Goal: Information Seeking & Learning: Learn about a topic

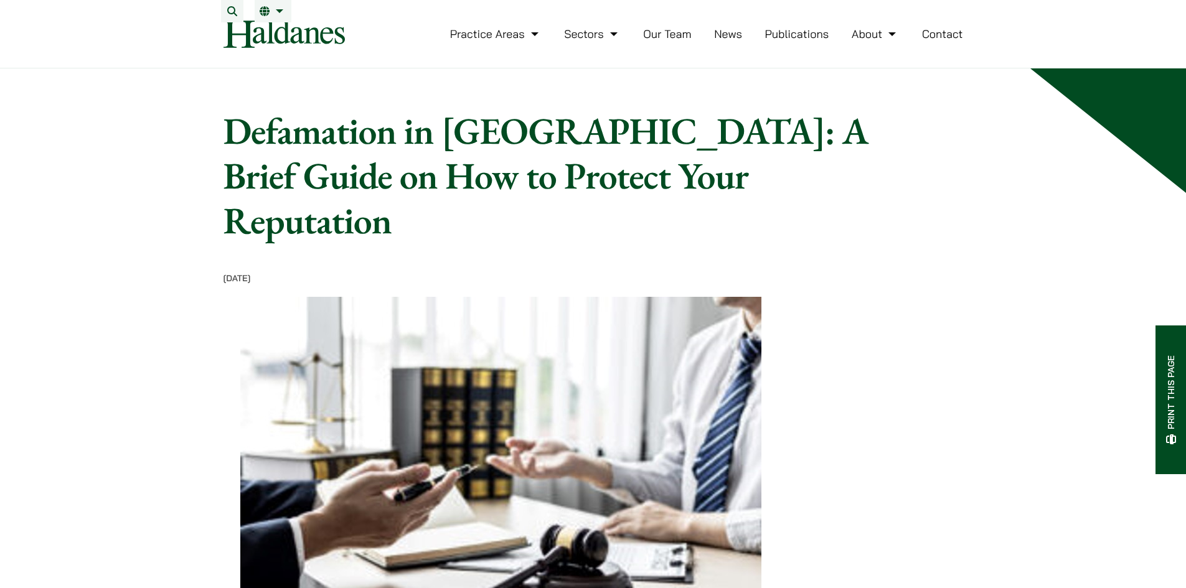
drag, startPoint x: 279, startPoint y: 130, endPoint x: 621, endPoint y: 219, distance: 354.0
click at [620, 206] on h1 "Defamation in [GEOGRAPHIC_DATA]: A Brief Guide on How to Protect Your Reputation" at bounding box center [547, 175] width 646 height 134
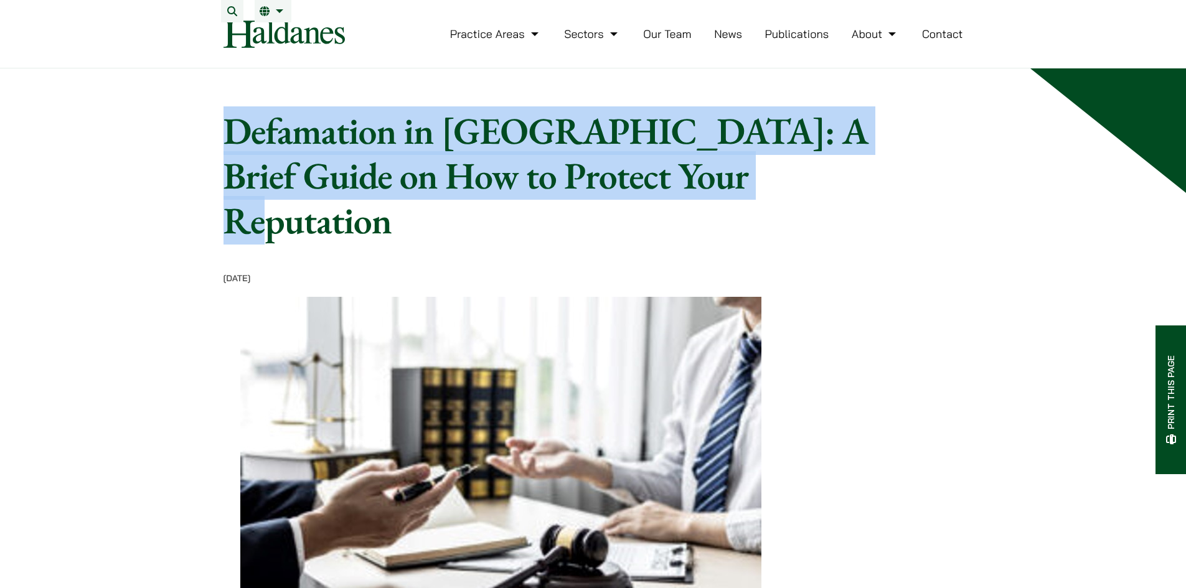
drag, startPoint x: 620, startPoint y: 206, endPoint x: 268, endPoint y: 158, distance: 354.4
click at [268, 158] on h1 "Defamation in [GEOGRAPHIC_DATA]: A Brief Guide on How to Protect Your Reputation" at bounding box center [547, 175] width 646 height 134
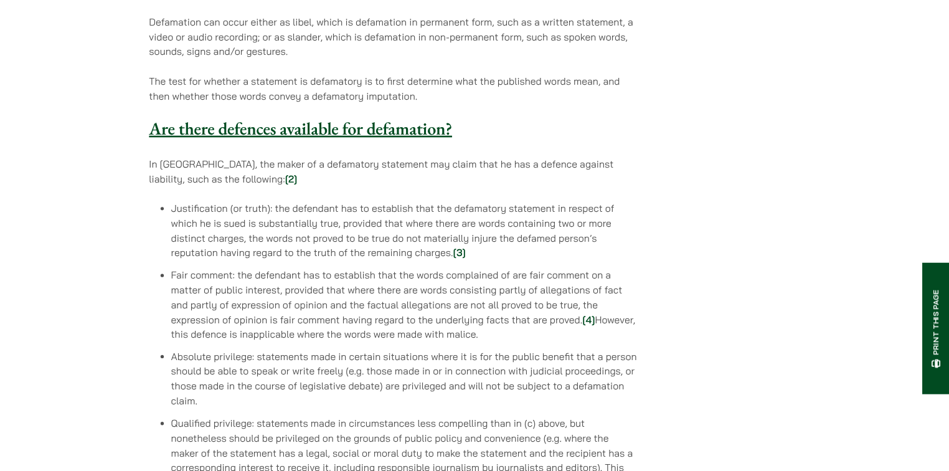
scroll to position [953, 0]
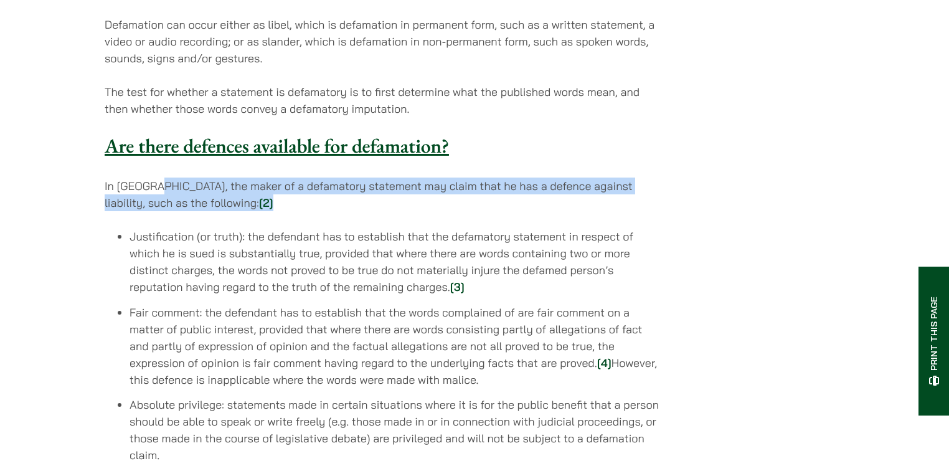
drag, startPoint x: 163, startPoint y: 156, endPoint x: 313, endPoint y: 162, distance: 150.8
click at [313, 177] on p "In [GEOGRAPHIC_DATA], the maker of a defamatory statement may claim that he has…" at bounding box center [382, 194] width 555 height 34
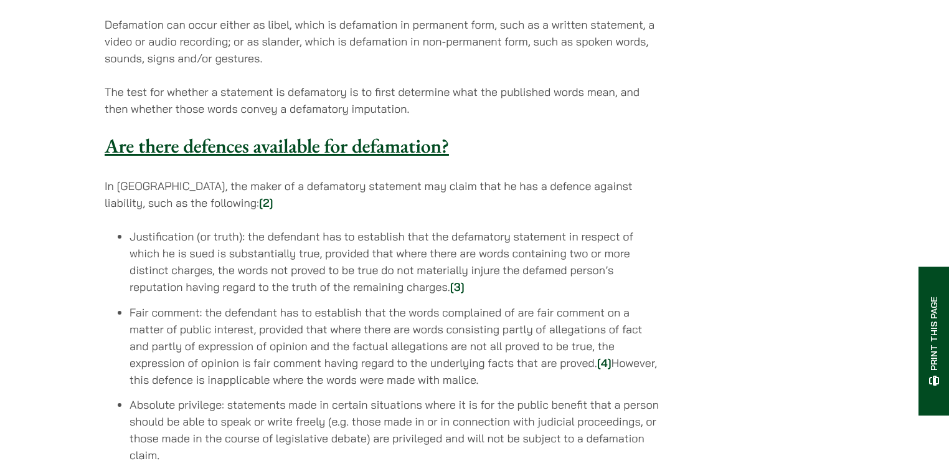
click at [161, 228] on li "Justification (or truth): the defendant has to establish that the defamatory st…" at bounding box center [395, 261] width 530 height 67
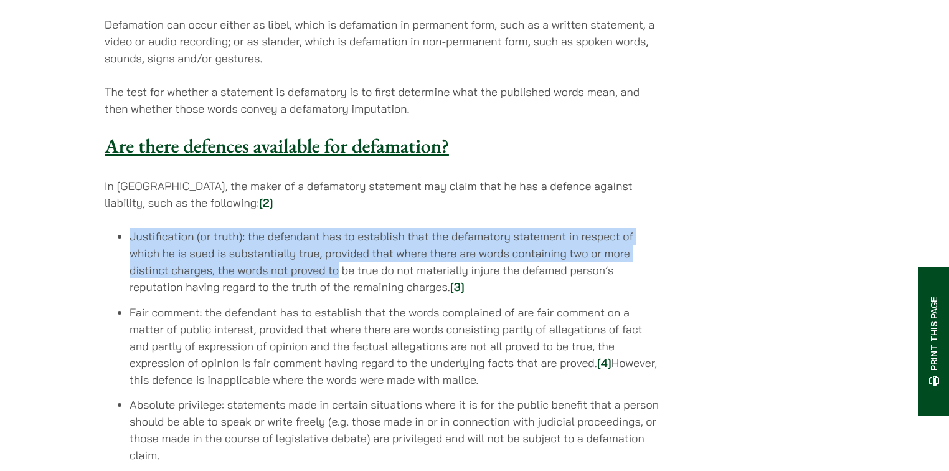
drag, startPoint x: 161, startPoint y: 202, endPoint x: 319, endPoint y: 235, distance: 161.6
click at [329, 232] on li "Justification (or truth): the defendant has to establish that the defamatory st…" at bounding box center [395, 261] width 530 height 67
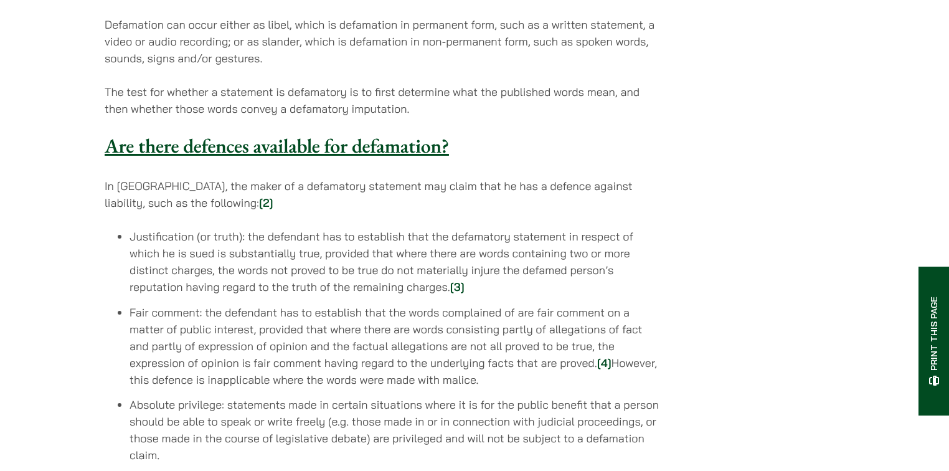
click at [219, 304] on li "Fair comment: the defendant has to establish that the words complained of are f…" at bounding box center [395, 346] width 530 height 84
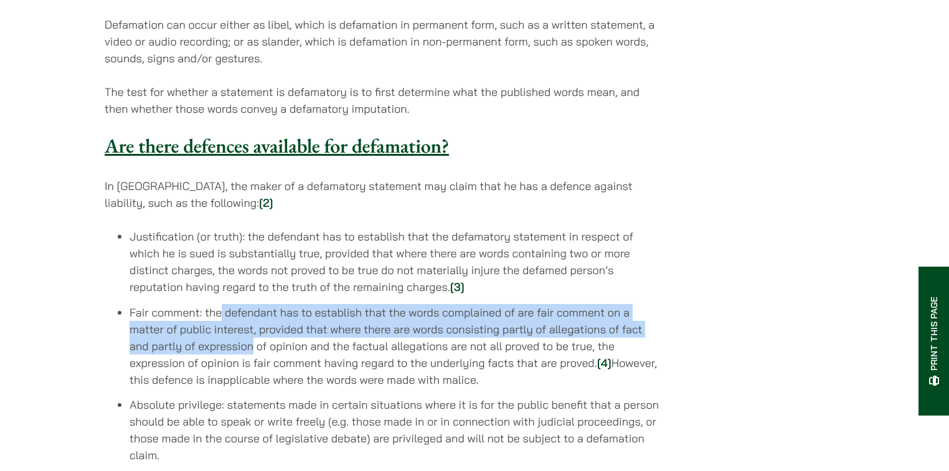
drag, startPoint x: 219, startPoint y: 278, endPoint x: 245, endPoint y: 323, distance: 52.4
click at [249, 318] on li "Fair comment: the defendant has to establish that the words complained of are f…" at bounding box center [395, 346] width 530 height 84
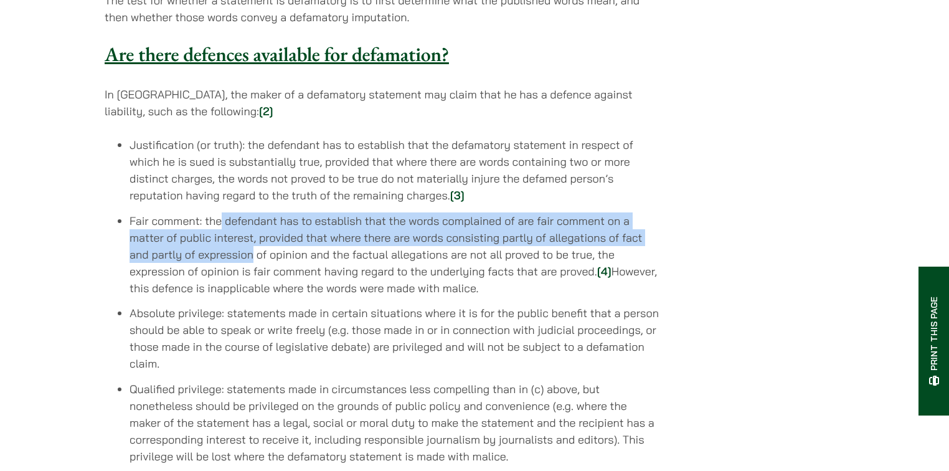
scroll to position [1052, 0]
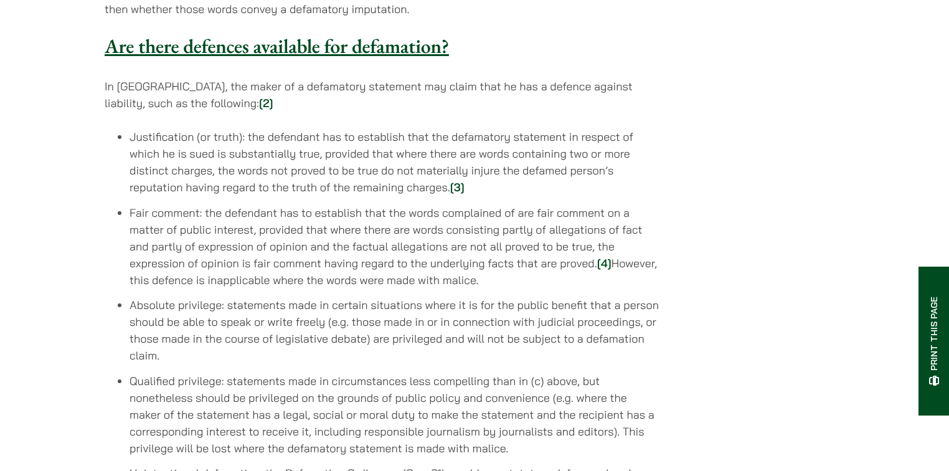
click at [153, 372] on li "Qualified privilege: statements made in circumstances less compelling than in (…" at bounding box center [395, 414] width 530 height 84
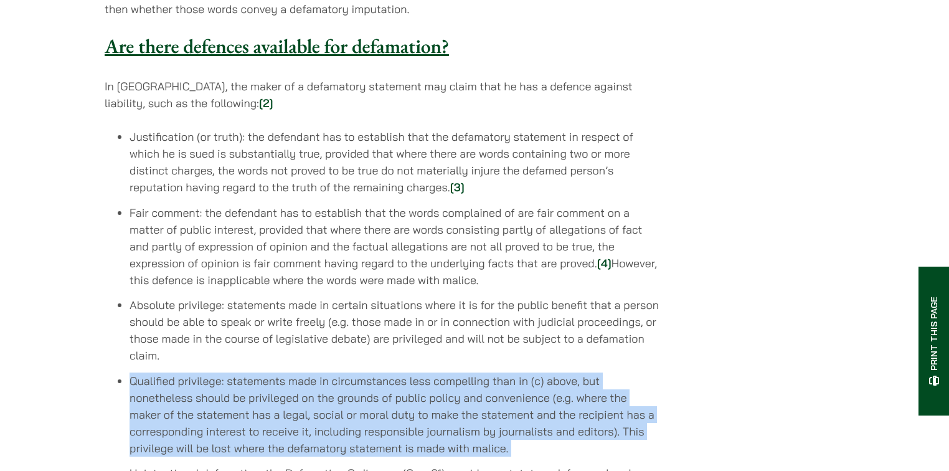
drag, startPoint x: 153, startPoint y: 346, endPoint x: 559, endPoint y: 407, distance: 409.8
click at [559, 407] on li "Qualified privilege: statements made in circumstances less compelling than in (…" at bounding box center [395, 414] width 530 height 84
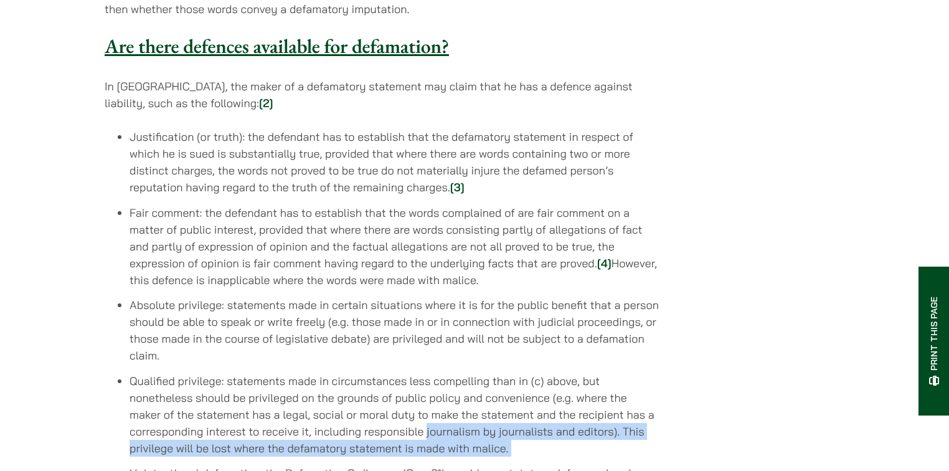
drag, startPoint x: 559, startPoint y: 407, endPoint x: 420, endPoint y: 403, distance: 138.9
click at [436, 404] on li "Qualified privilege: statements made in circumstances less compelling than in (…" at bounding box center [395, 414] width 530 height 84
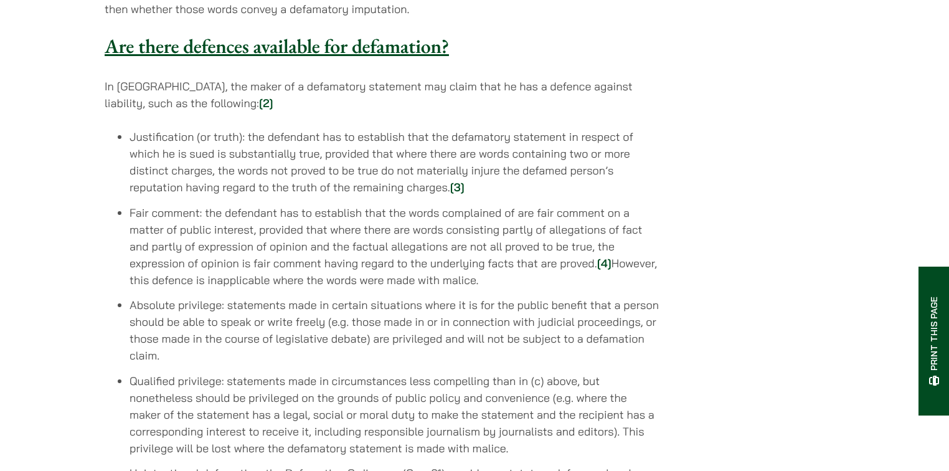
click at [128, 177] on ul "Justification (or truth): the defendant has to establish that the defamatory st…" at bounding box center [382, 346] width 555 height 437
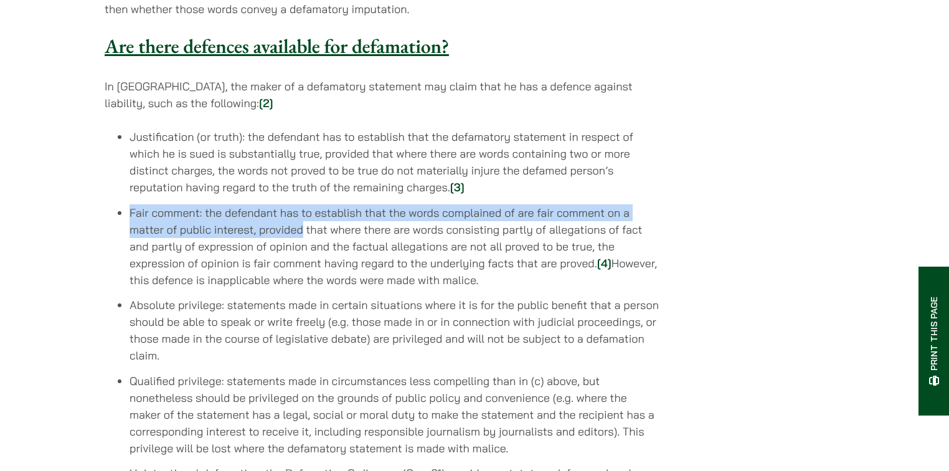
drag, startPoint x: 128, startPoint y: 177, endPoint x: 284, endPoint y: 197, distance: 157.0
click at [284, 197] on ul "Justification (or truth): the defendant has to establish that the defamatory st…" at bounding box center [382, 346] width 555 height 437
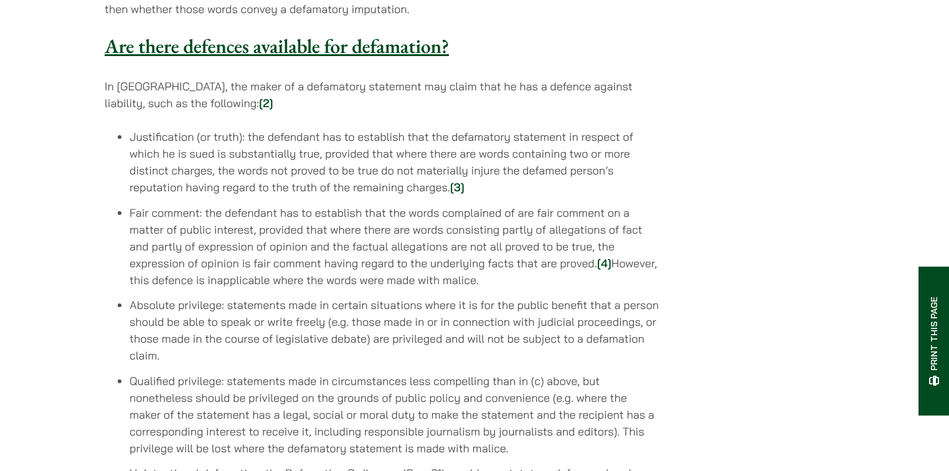
click at [345, 204] on li "Fair comment: the defendant has to establish that the words complained of are f…" at bounding box center [395, 246] width 530 height 84
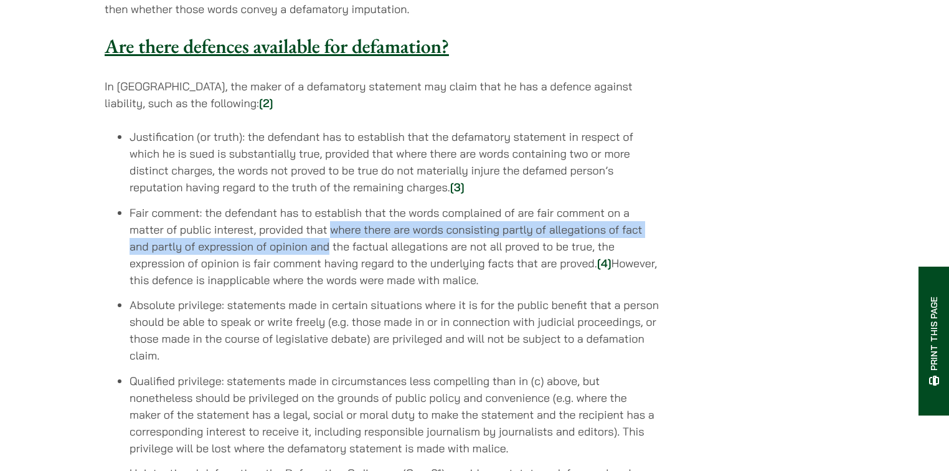
drag, startPoint x: 345, startPoint y: 198, endPoint x: 324, endPoint y: 212, distance: 25.2
click at [324, 212] on li "Fair comment: the defendant has to establish that the words complained of are f…" at bounding box center [395, 246] width 530 height 84
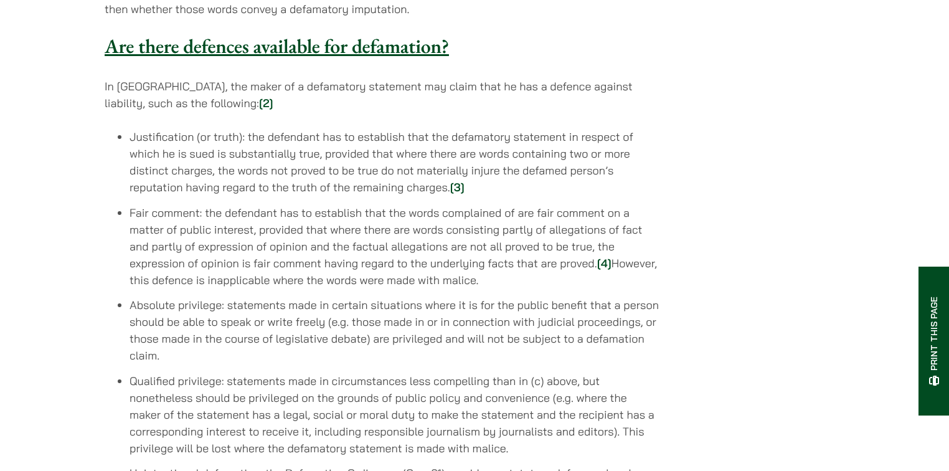
click at [130, 204] on li "Fair comment: the defendant has to establish that the words complained of are f…" at bounding box center [395, 246] width 530 height 84
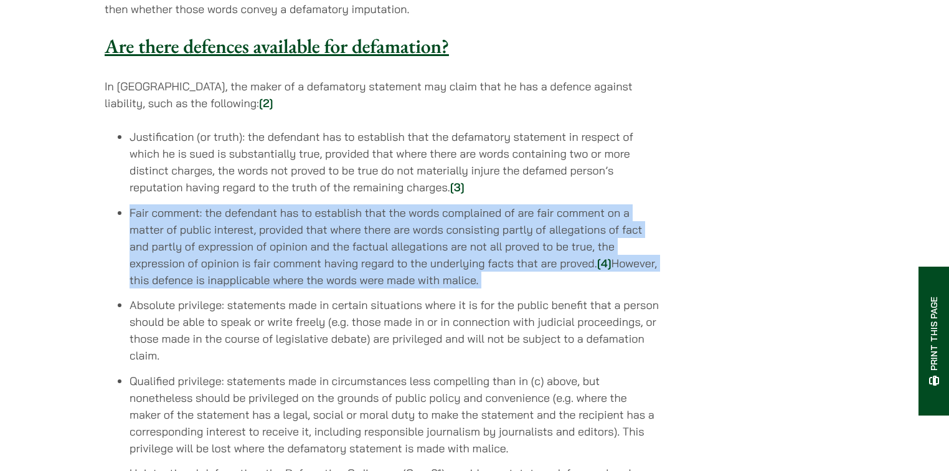
drag, startPoint x: 121, startPoint y: 178, endPoint x: 577, endPoint y: 244, distance: 459.9
click at [583, 245] on li "Fair comment: the defendant has to establish that the words complained of are f…" at bounding box center [395, 246] width 530 height 84
click at [303, 242] on li "Fair comment: the defendant has to establish that the words complained of are f…" at bounding box center [395, 246] width 530 height 84
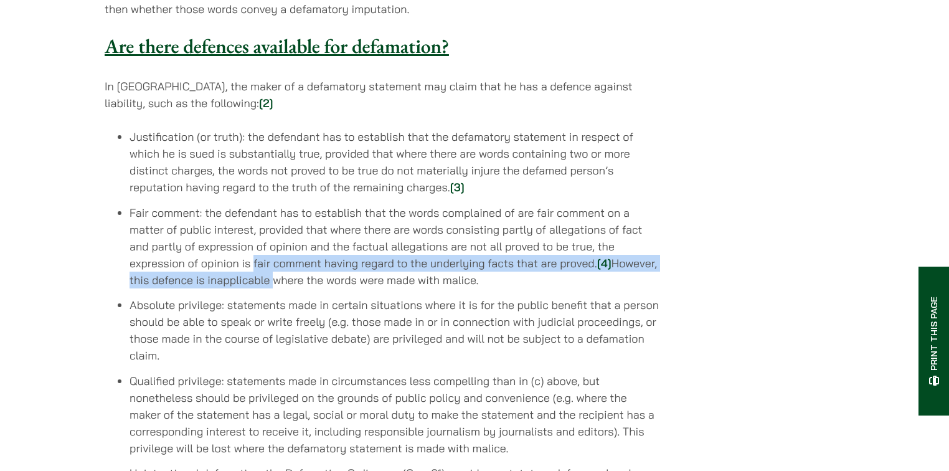
drag, startPoint x: 303, startPoint y: 242, endPoint x: 268, endPoint y: 232, distance: 36.3
click at [268, 232] on li "Fair comment: the defendant has to establish that the words complained of are f…" at bounding box center [395, 246] width 530 height 84
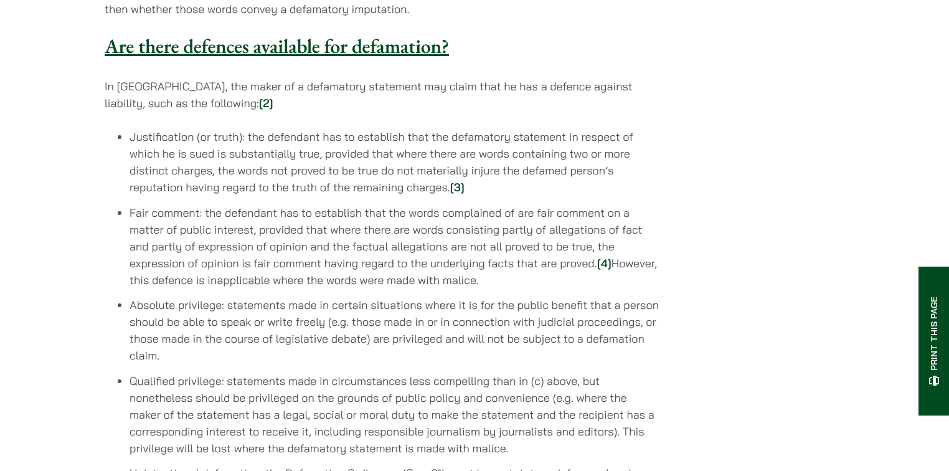
click at [242, 226] on li "Fair comment: the defendant has to establish that the words complained of are f…" at bounding box center [395, 246] width 530 height 84
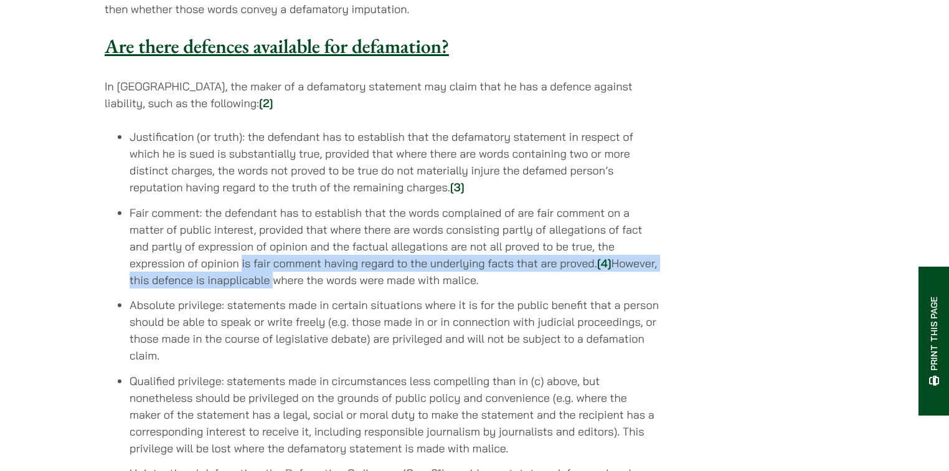
drag, startPoint x: 242, startPoint y: 226, endPoint x: 296, endPoint y: 257, distance: 62.2
click at [296, 239] on li "Fair comment: the defendant has to establish that the words complained of are f…" at bounding box center [395, 246] width 530 height 84
click at [269, 244] on li "Fair comment: the defendant has to establish that the words complained of are f…" at bounding box center [395, 246] width 530 height 84
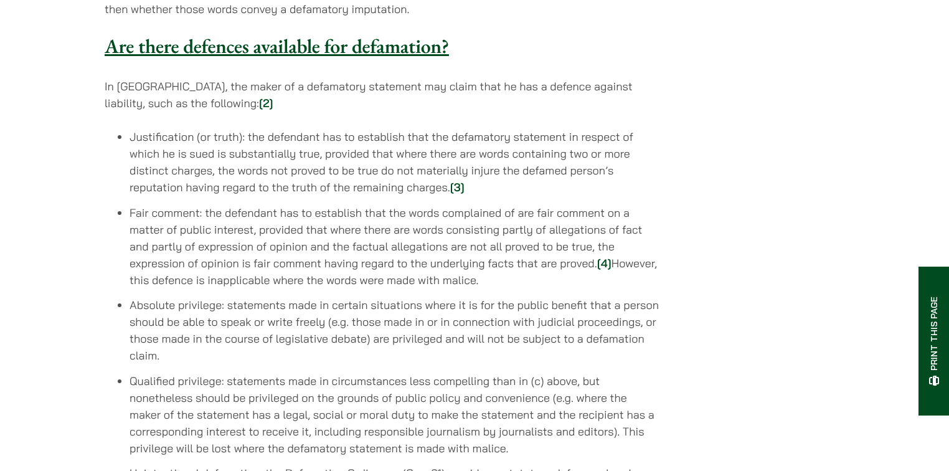
click at [219, 235] on li "Fair comment: the defendant has to establish that the words complained of are f…" at bounding box center [395, 246] width 530 height 84
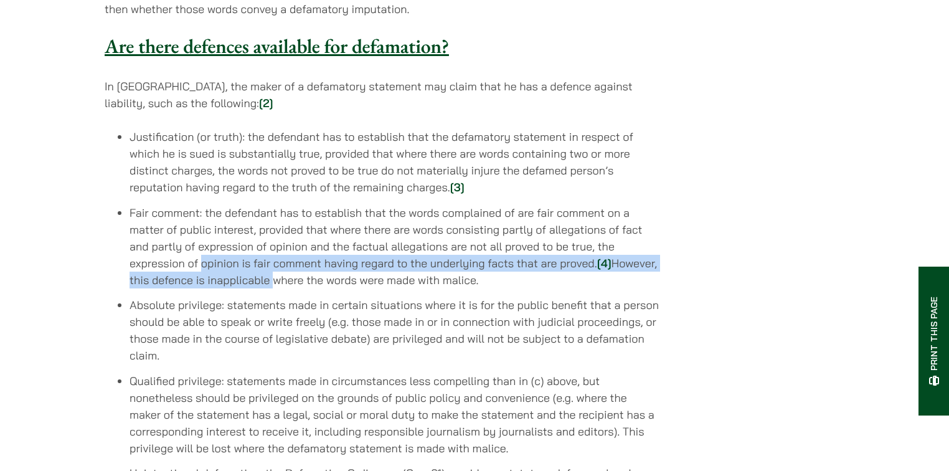
drag, startPoint x: 219, startPoint y: 235, endPoint x: 323, endPoint y: 240, distance: 103.5
click at [323, 240] on li "Fair comment: the defendant has to establish that the words complained of are f…" at bounding box center [395, 246] width 530 height 84
click at [146, 241] on li "Fair comment: the defendant has to establish that the words complained of are f…" at bounding box center [395, 246] width 530 height 84
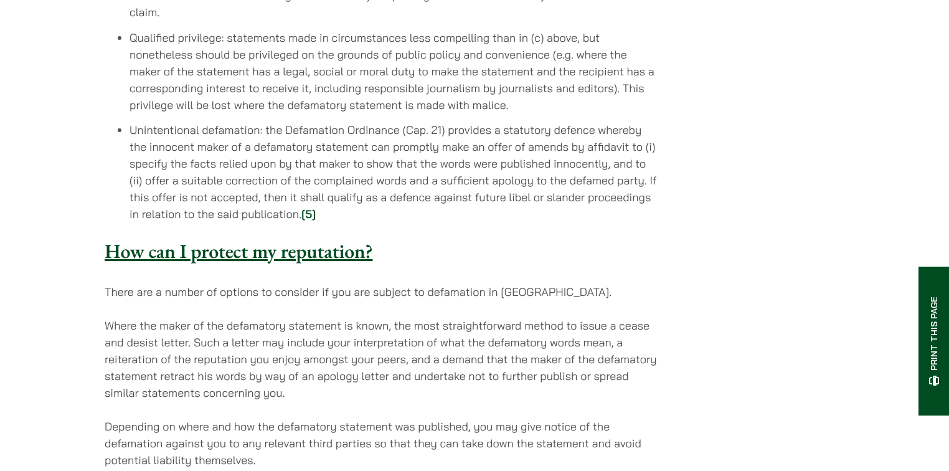
scroll to position [1401, 0]
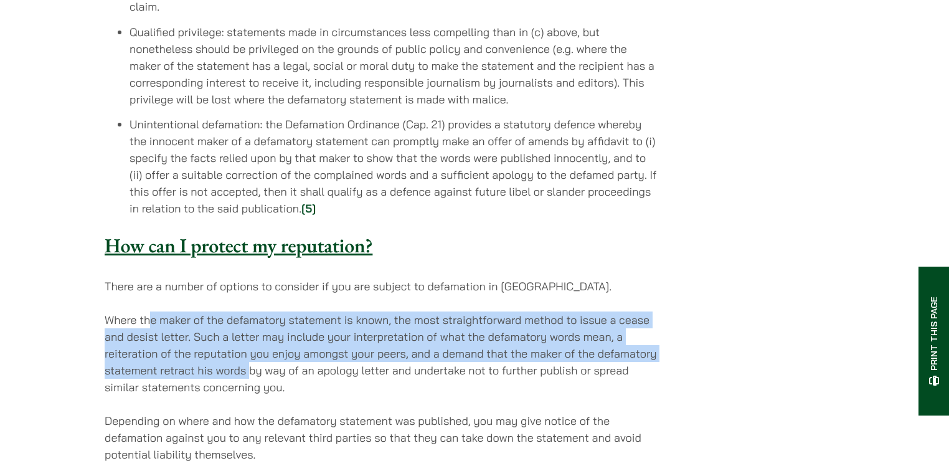
drag, startPoint x: 246, startPoint y: 325, endPoint x: 250, endPoint y: 337, distance: 13.0
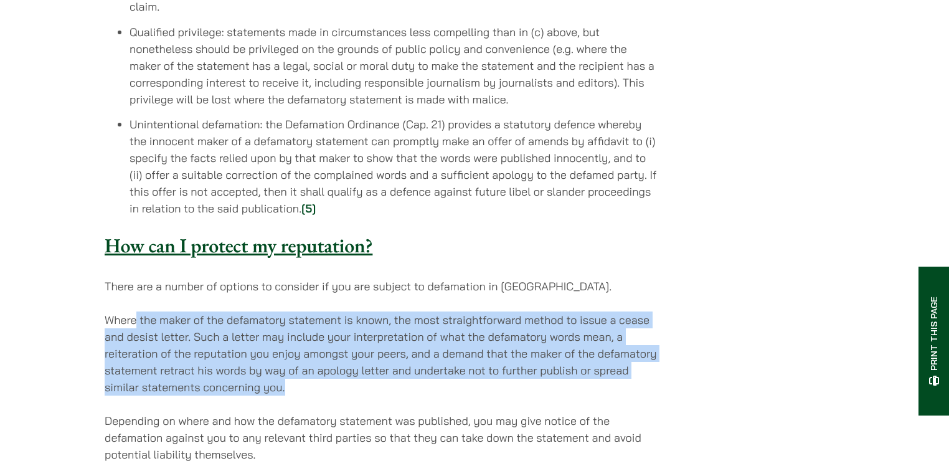
drag, startPoint x: 299, startPoint y: 349, endPoint x: 134, endPoint y: 265, distance: 184.3
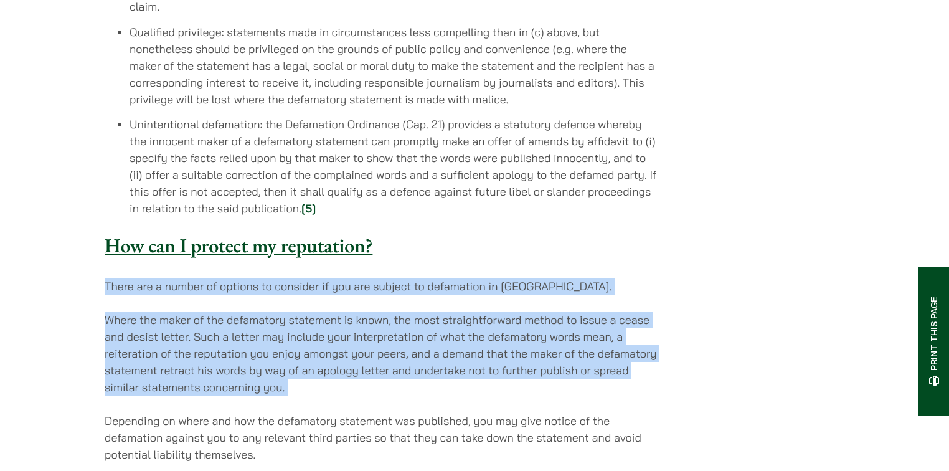
drag, startPoint x: 123, startPoint y: 238, endPoint x: 305, endPoint y: 357, distance: 217.8
click at [317, 352] on p "Where the maker of the defamatory statement is known, the most straightforward …" at bounding box center [382, 353] width 555 height 84
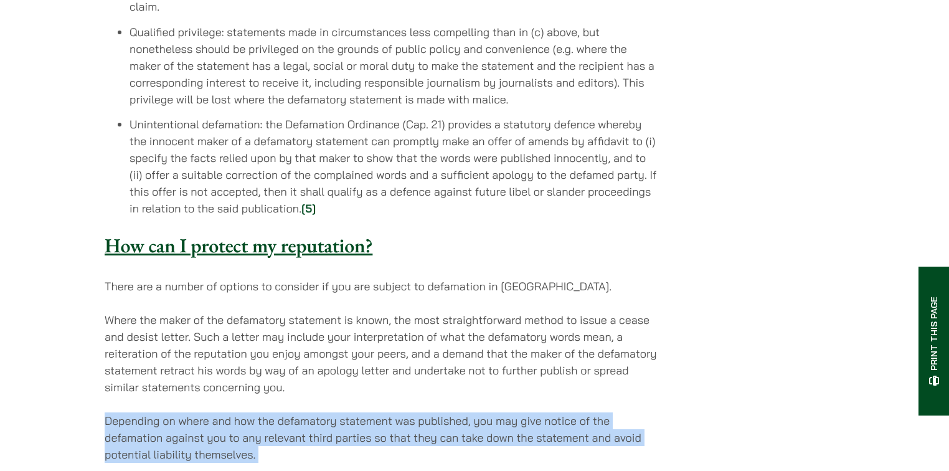
drag, startPoint x: 317, startPoint y: 352, endPoint x: 243, endPoint y: 431, distance: 107.9
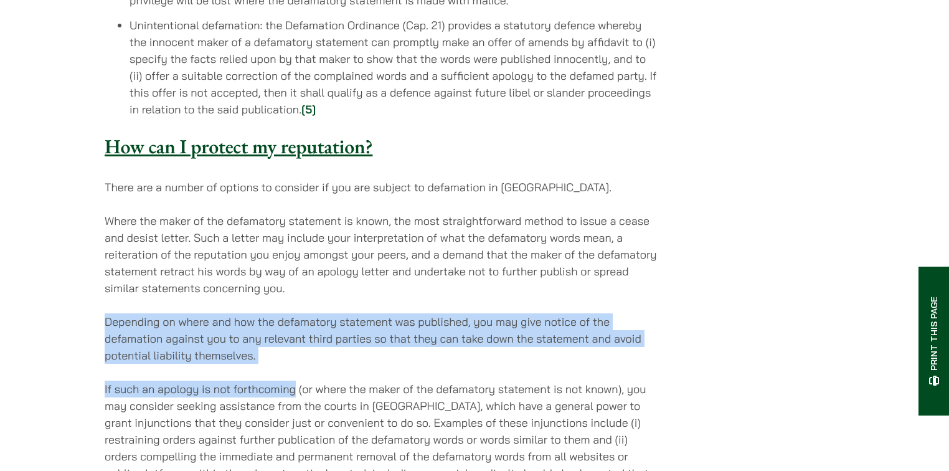
scroll to position [1501, 0]
click at [149, 380] on p "If such an apology is not forthcoming (or where the maker of the defamatory sta…" at bounding box center [382, 447] width 555 height 134
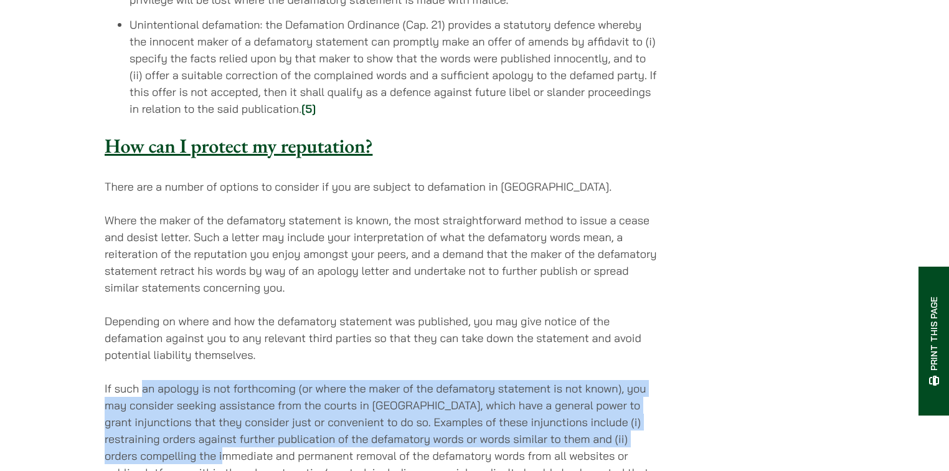
drag, startPoint x: 149, startPoint y: 345, endPoint x: 224, endPoint y: 413, distance: 101.4
click at [224, 413] on p "If such an apology is not forthcoming (or where the maker of the defamatory sta…" at bounding box center [382, 447] width 555 height 134
click at [152, 380] on p "If such an apology is not forthcoming (or where the maker of the defamatory sta…" at bounding box center [382, 447] width 555 height 134
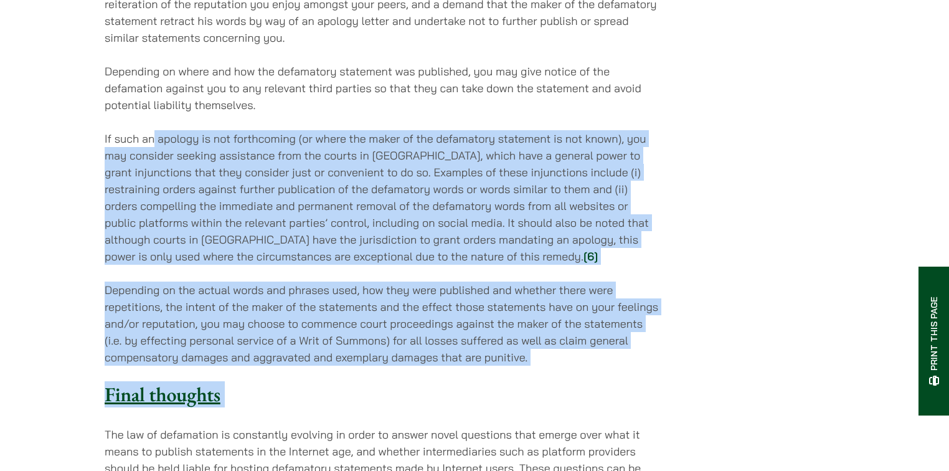
scroll to position [1799, 0]
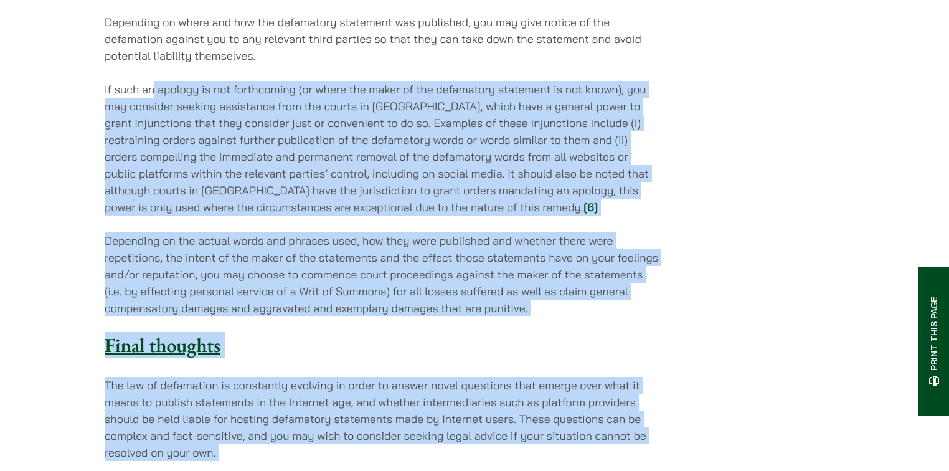
drag, startPoint x: 152, startPoint y: 346, endPoint x: 335, endPoint y: 413, distance: 195.0
click at [331, 412] on p "The law of defamation is constantly evolving in order to answer novel questions…" at bounding box center [382, 419] width 555 height 84
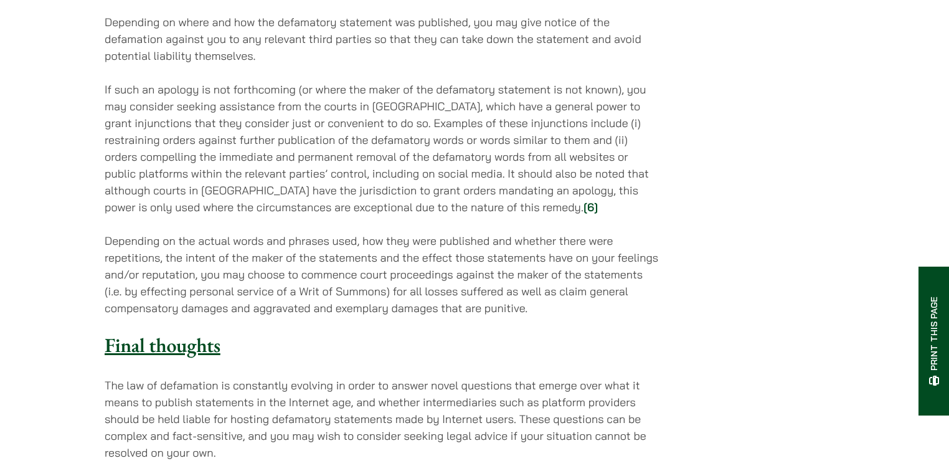
drag, startPoint x: 331, startPoint y: 412, endPoint x: 306, endPoint y: 402, distance: 27.4
click at [306, 402] on p "The law of defamation is constantly evolving in order to answer novel questions…" at bounding box center [382, 419] width 555 height 84
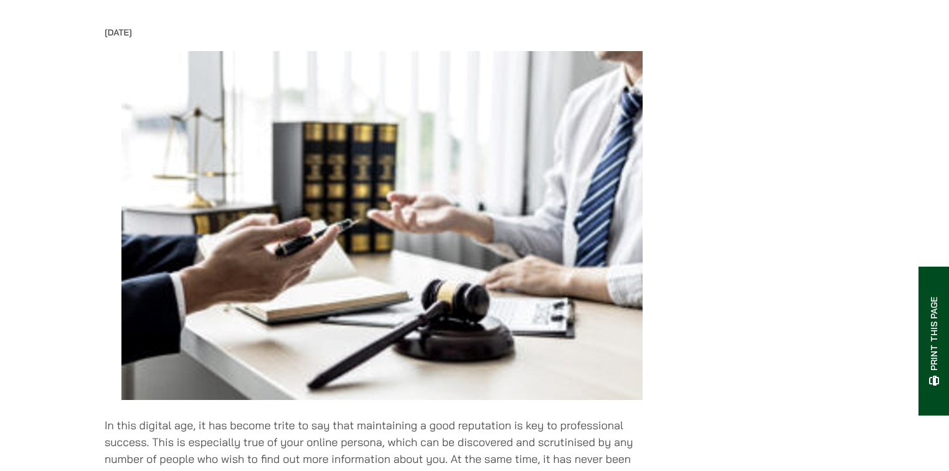
scroll to position [0, 0]
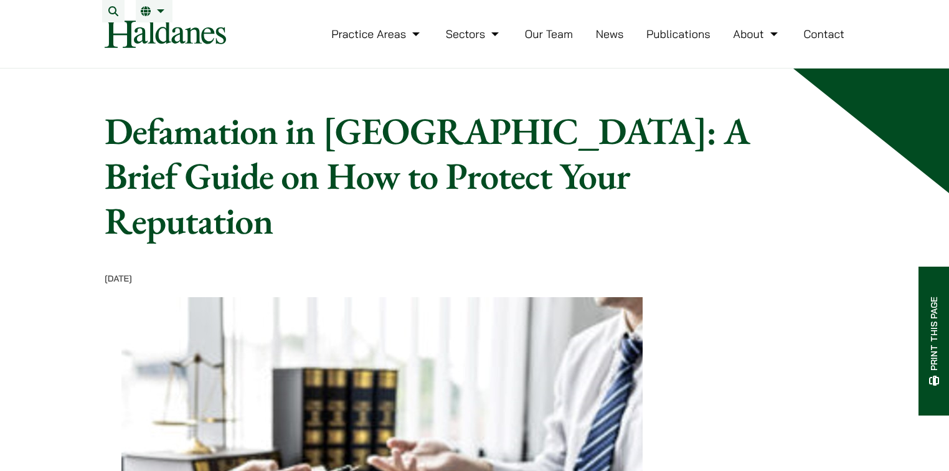
drag, startPoint x: 501, startPoint y: 371, endPoint x: 309, endPoint y: 229, distance: 238.5
